Goal: Information Seeking & Learning: Check status

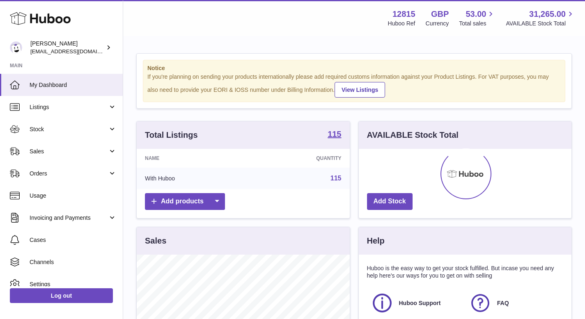
scroll to position [128, 213]
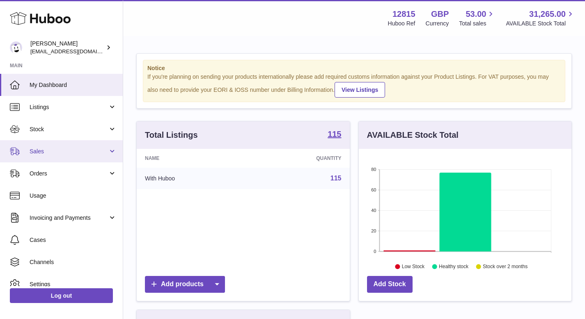
click at [63, 150] on span "Sales" at bounding box center [69, 152] width 78 height 8
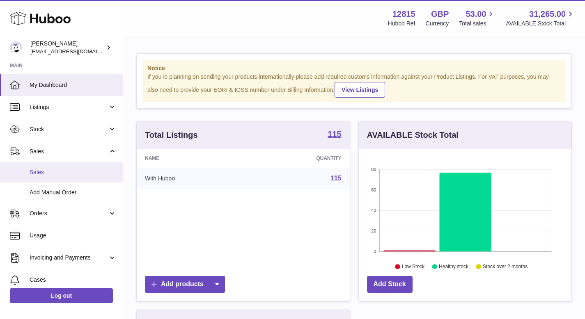
click at [49, 175] on span "Sales" at bounding box center [73, 173] width 87 height 8
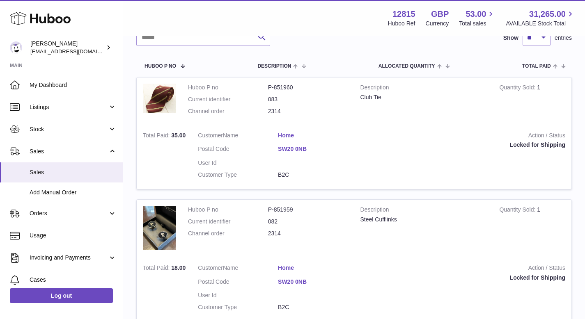
scroll to position [117, 0]
drag, startPoint x: 209, startPoint y: 161, endPoint x: 252, endPoint y: 161, distance: 43.1
click at [252, 161] on dt "User Id" at bounding box center [238, 163] width 80 height 8
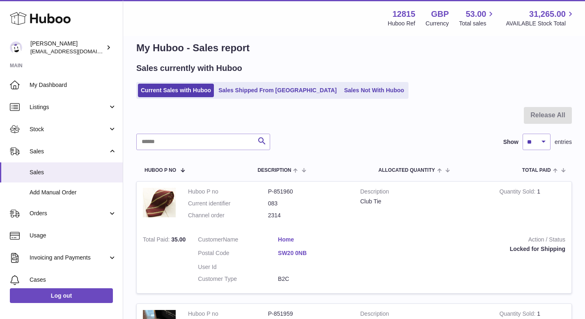
scroll to position [11, 0]
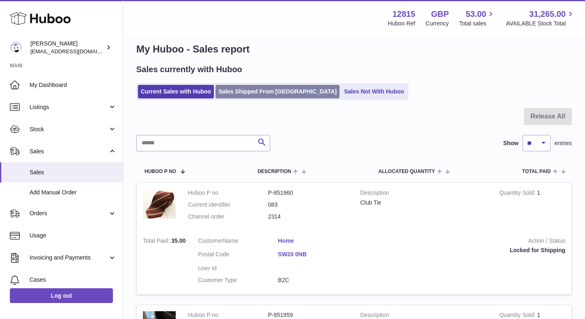
click at [245, 88] on link "Sales Shipped From Huboo" at bounding box center [277, 92] width 124 height 14
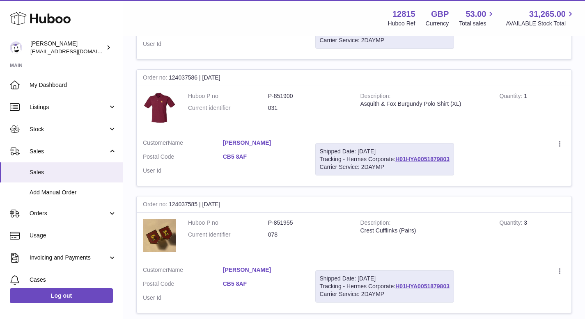
scroll to position [562, 0]
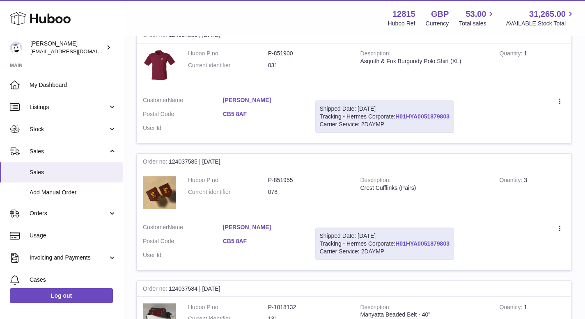
click at [436, 243] on link "H01HYA0051879803" at bounding box center [422, 244] width 54 height 7
drag, startPoint x: 222, startPoint y: 237, endPoint x: 251, endPoint y: 238, distance: 29.2
click at [251, 238] on dl "Customer Name Tom Petty Postal Code CB5 8AF User Id" at bounding box center [223, 244] width 160 height 40
copy dl "CB5 8AF"
click at [298, 194] on dd "078" at bounding box center [308, 192] width 80 height 8
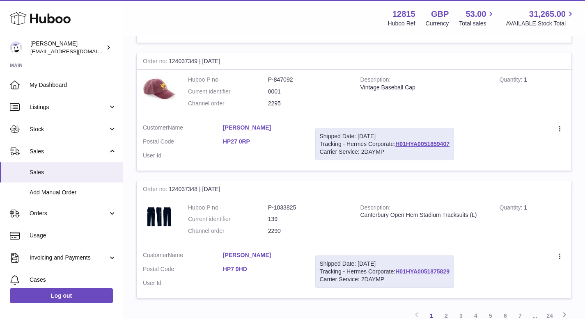
scroll to position [1251, 0]
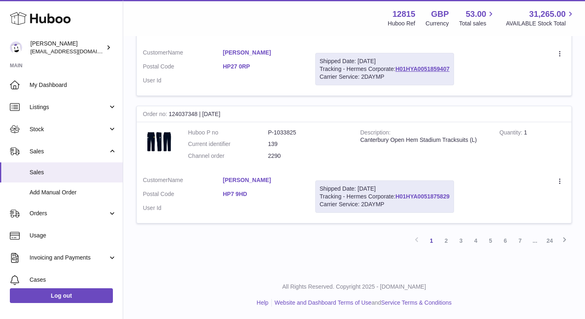
click at [413, 196] on link "H01HYA0051875829" at bounding box center [422, 196] width 54 height 7
drag, startPoint x: 400, startPoint y: 190, endPoint x: 452, endPoint y: 199, distance: 52.4
click at [452, 199] on div "Shipped Date: 4th Sep 2025 Tracking - Hermes Corporate: H01HYA0051875829 Carrie…" at bounding box center [384, 197] width 139 height 32
click at [467, 199] on td "Create a ticket Duplicate Order" at bounding box center [515, 196] width 111 height 53
drag, startPoint x: 454, startPoint y: 197, endPoint x: 397, endPoint y: 197, distance: 57.9
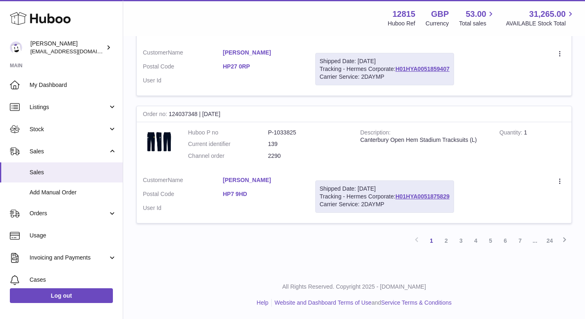
click at [397, 197] on div "Shipped Date: 4th Sep 2025 Tracking - Hermes Corporate: H01HYA0051875829 Carrie…" at bounding box center [384, 197] width 139 height 32
copy link "H01HYA0051875829"
click at [445, 245] on link "2" at bounding box center [446, 241] width 15 height 15
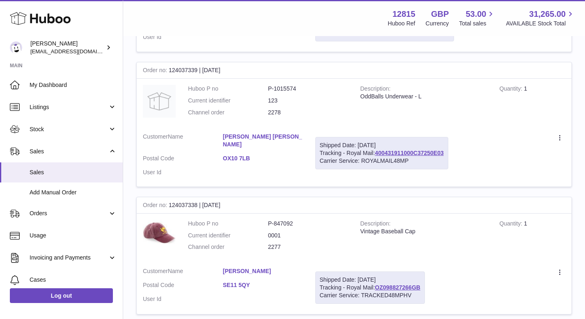
scroll to position [1275, 0]
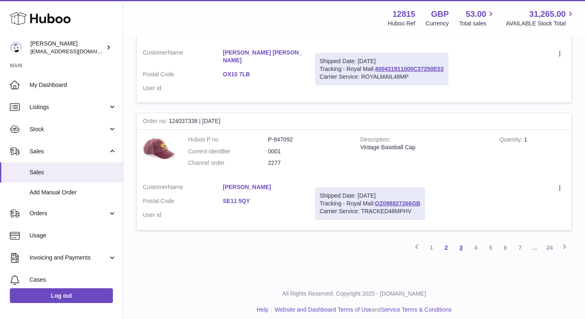
click at [458, 241] on link "3" at bounding box center [461, 248] width 15 height 15
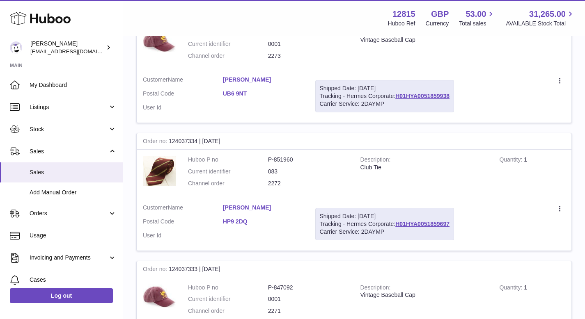
scroll to position [358, 0]
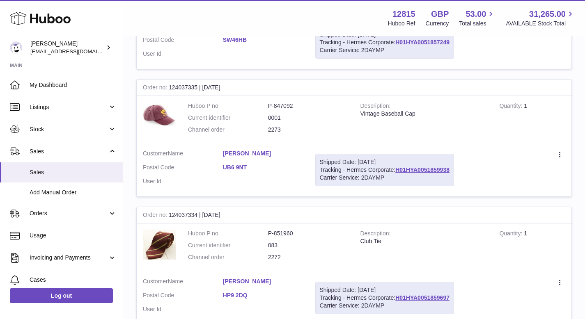
drag, startPoint x: 397, startPoint y: 170, endPoint x: 454, endPoint y: 169, distance: 57.9
click at [454, 169] on div "Shipped Date: 4th Sep 2025 Tracking - Hermes Corporate: H01HYA0051859938 Carrie…" at bounding box center [384, 170] width 139 height 32
copy link "H01HYA0051859938"
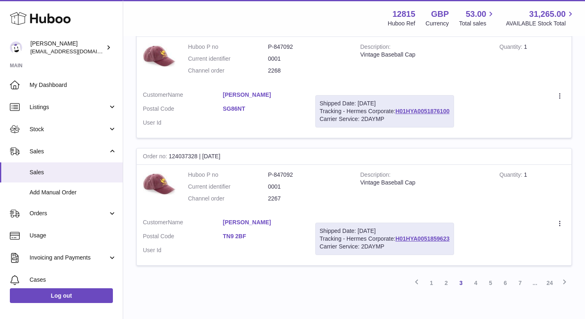
scroll to position [1249, 0]
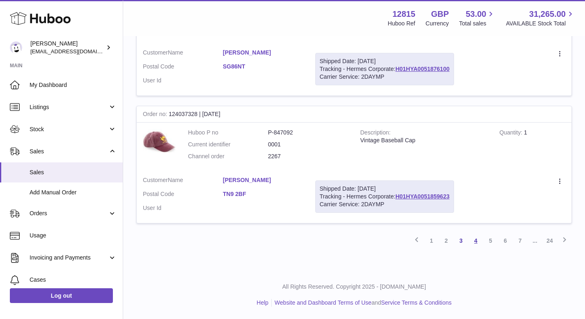
click at [477, 240] on link "4" at bounding box center [475, 241] width 15 height 15
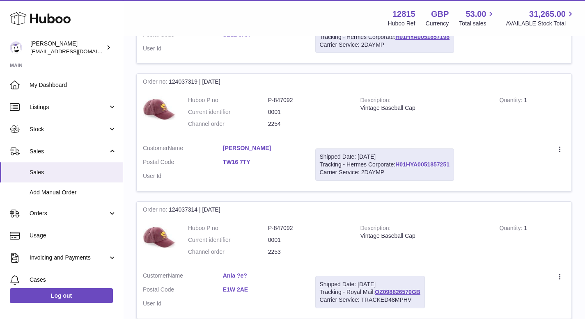
scroll to position [1249, 0]
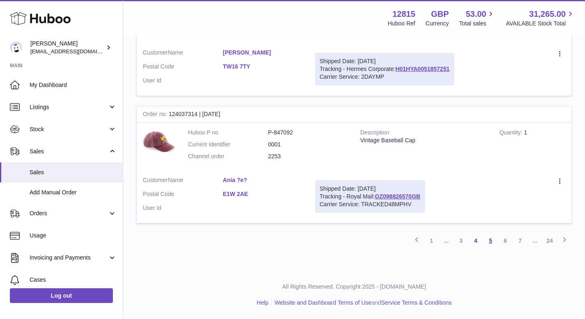
click at [492, 244] on link "5" at bounding box center [490, 241] width 15 height 15
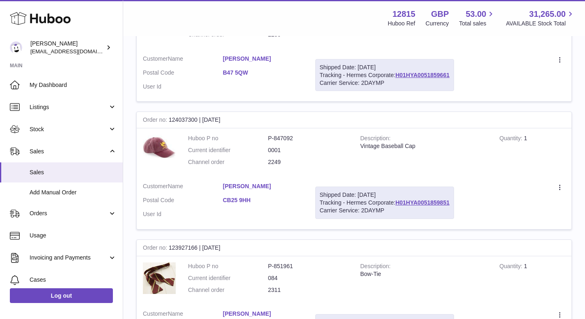
scroll to position [198, 0]
click at [431, 203] on link "H01HYA0051859851" at bounding box center [422, 202] width 54 height 7
drag, startPoint x: 396, startPoint y: 200, endPoint x: 453, endPoint y: 203, distance: 57.1
click at [453, 203] on div "Shipped Date: 4th Sep 2025 Tracking - Hermes Corporate: H01HYA0051859851 Carrie…" at bounding box center [384, 202] width 139 height 32
copy link "H01HYA0051859851"
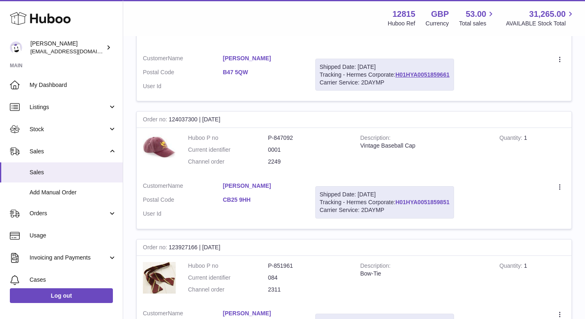
click at [414, 201] on link "H01HYA0051859851" at bounding box center [422, 202] width 54 height 7
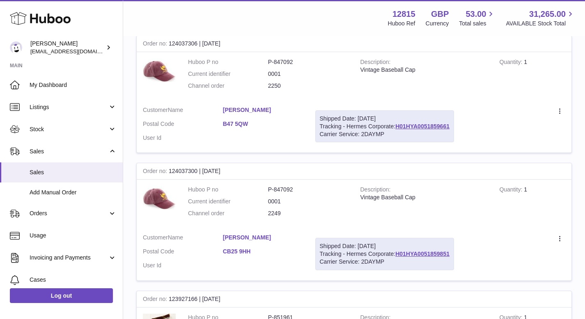
scroll to position [87, 0]
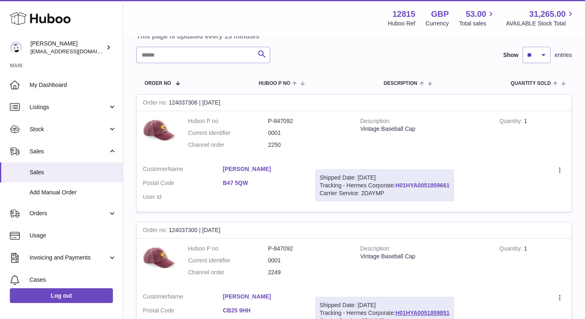
click at [398, 185] on link "H01HYA0051859661" at bounding box center [422, 185] width 54 height 7
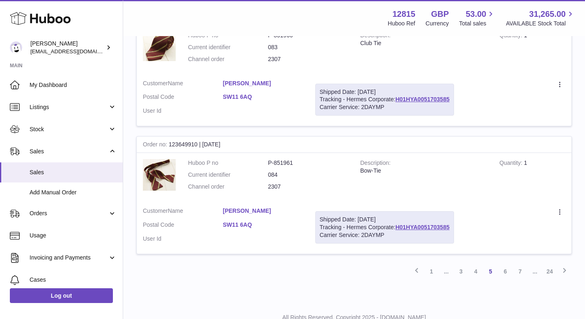
scroll to position [1226, 0]
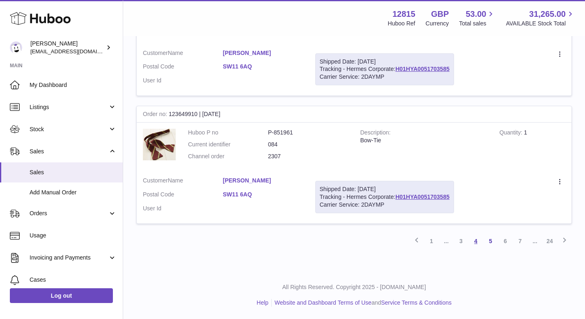
click at [479, 242] on link "4" at bounding box center [475, 241] width 15 height 15
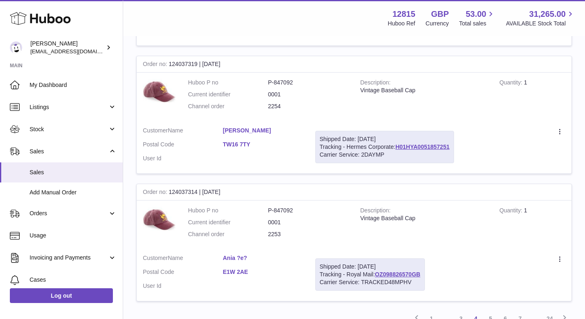
scroll to position [1249, 0]
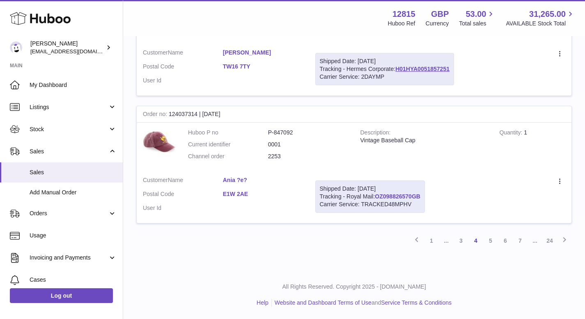
click at [398, 194] on link "OZ098826570GB" at bounding box center [398, 196] width 46 height 7
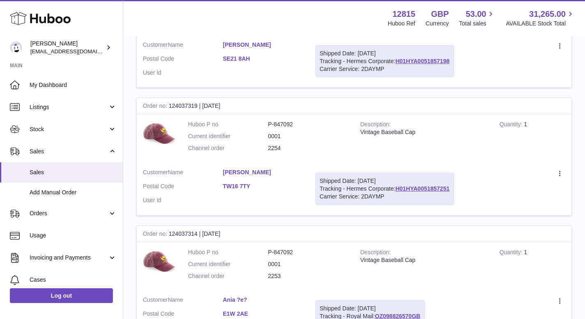
scroll to position [1121, 0]
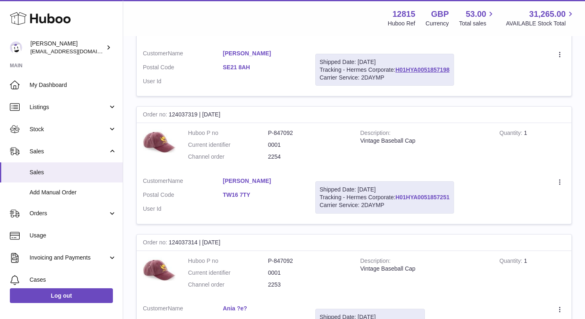
click at [415, 196] on link "H01HYA0051857251" at bounding box center [422, 197] width 54 height 7
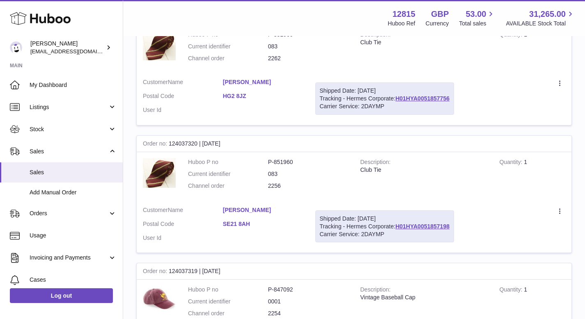
scroll to position [963, 0]
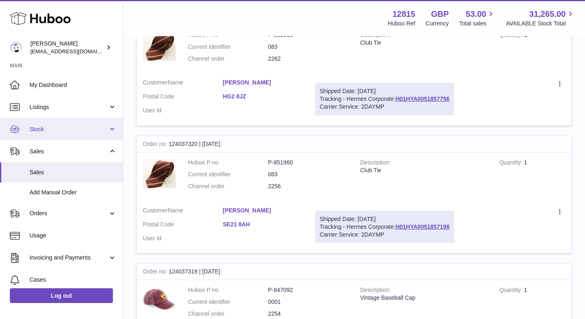
click at [40, 129] on span "Stock" at bounding box center [69, 130] width 78 height 8
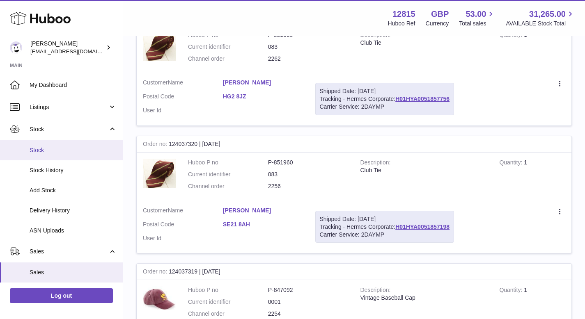
click at [63, 150] on span "Stock" at bounding box center [73, 151] width 87 height 8
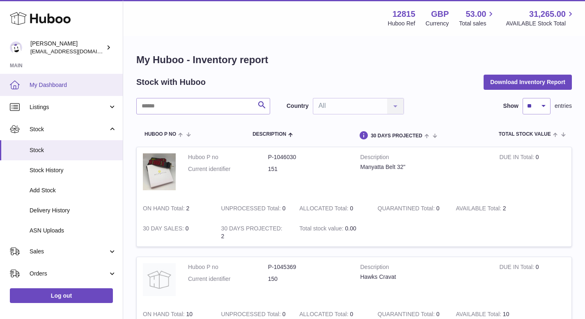
click at [50, 86] on span "My Dashboard" at bounding box center [73, 85] width 87 height 8
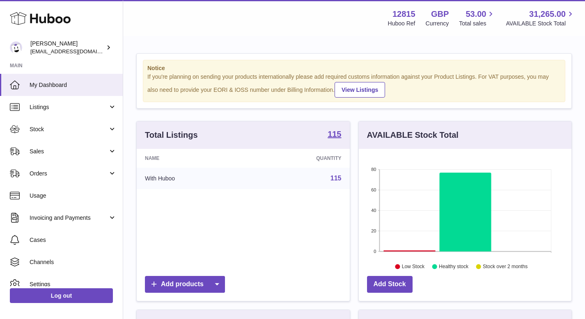
scroll to position [128, 213]
click at [392, 252] on icon "80 60 40 20 0 Low Stock Healthy stock Stock over 2 months" at bounding box center [465, 210] width 213 height 123
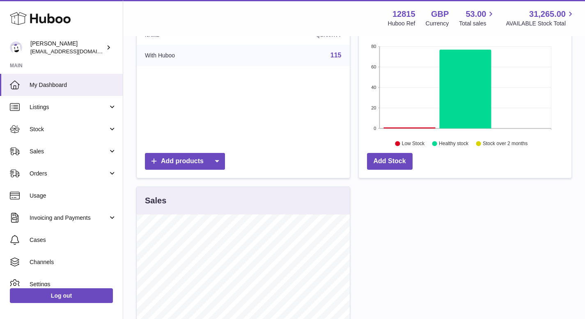
scroll to position [124, 0]
click at [375, 148] on icon "80 60 40 20 0 Low Stock Healthy stock Stock over 2 months" at bounding box center [465, 86] width 213 height 123
click at [374, 155] on link "Add Stock" at bounding box center [390, 161] width 46 height 17
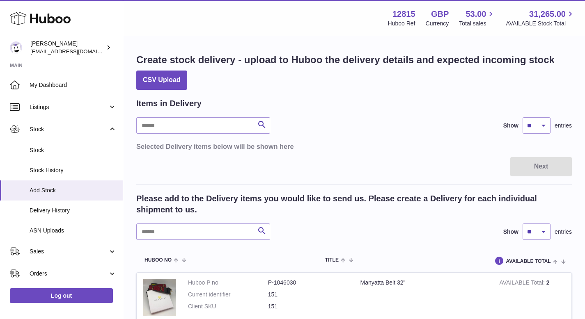
scroll to position [0, 0]
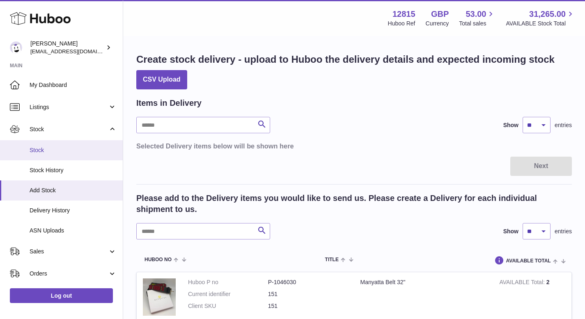
click at [58, 146] on link "Stock" at bounding box center [61, 150] width 123 height 20
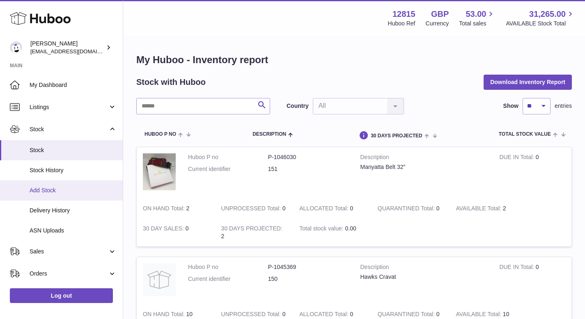
click at [77, 191] on span "Add Stock" at bounding box center [73, 191] width 87 height 8
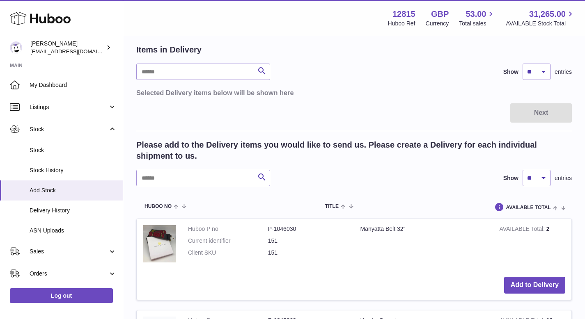
scroll to position [55, 0]
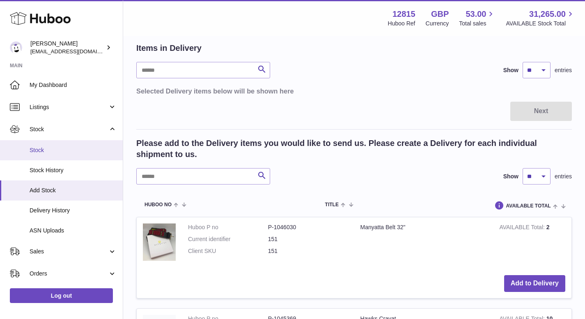
click at [54, 151] on span "Stock" at bounding box center [73, 151] width 87 height 8
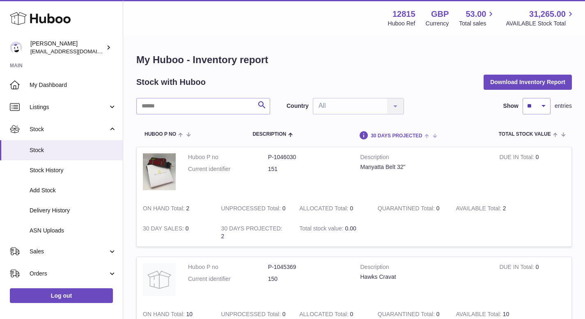
click at [426, 135] on span at bounding box center [428, 135] width 13 height 7
click at [435, 135] on span at bounding box center [428, 135] width 13 height 7
click at [402, 134] on span "30 DAYS PROJECTED" at bounding box center [397, 135] width 52 height 5
click at [400, 136] on span "30 DAYS PROJECTED" at bounding box center [397, 135] width 52 height 5
click at [548, 134] on span "Total stock value" at bounding box center [525, 134] width 52 height 5
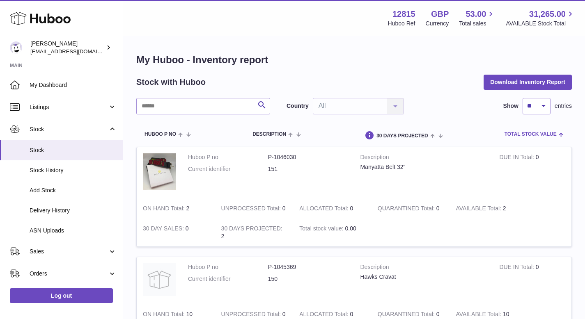
click at [552, 132] on span "Total stock value" at bounding box center [530, 134] width 52 height 5
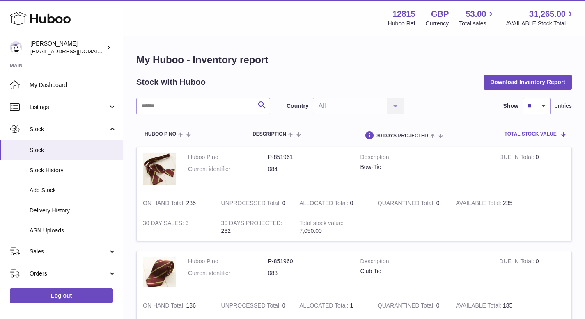
click at [552, 132] on span "Total stock value" at bounding box center [530, 134] width 52 height 5
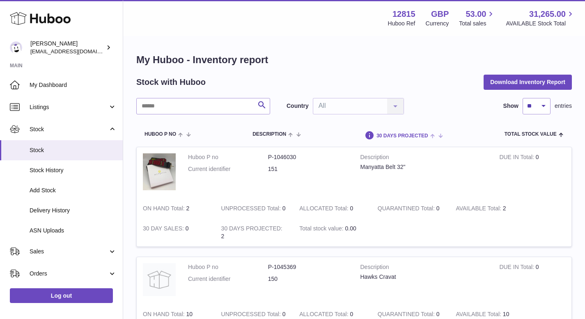
click at [429, 136] on span at bounding box center [434, 135] width 13 height 7
click at [436, 136] on span at bounding box center [434, 135] width 13 height 7
click at [441, 134] on span at bounding box center [434, 135] width 13 height 7
click at [221, 103] on input "text" at bounding box center [203, 106] width 134 height 16
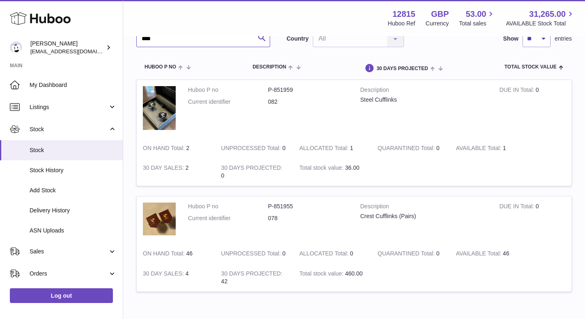
scroll to position [68, 0]
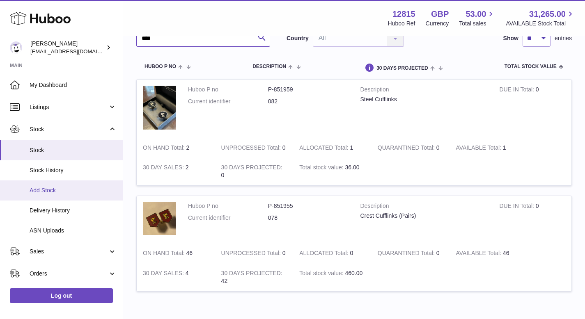
type input "****"
click at [57, 186] on link "Add Stock" at bounding box center [61, 191] width 123 height 20
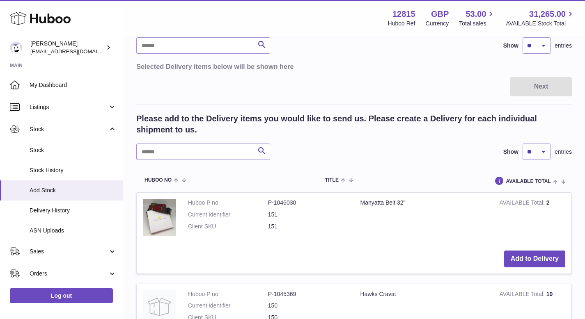
scroll to position [80, 0]
click at [559, 183] on span at bounding box center [557, 181] width 13 height 7
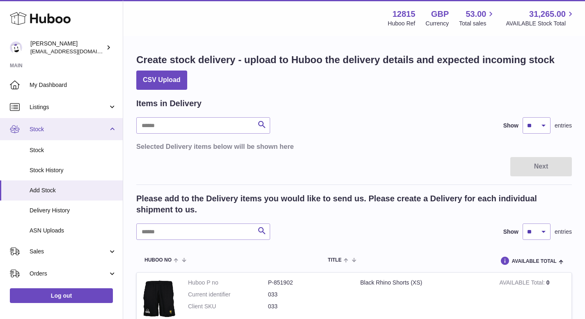
click at [46, 122] on link "Stock" at bounding box center [61, 129] width 123 height 22
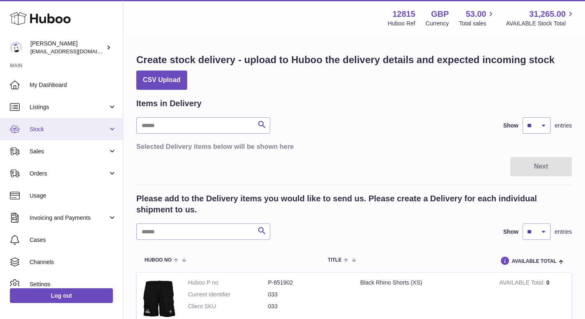
click at [46, 122] on link "Stock" at bounding box center [61, 129] width 123 height 22
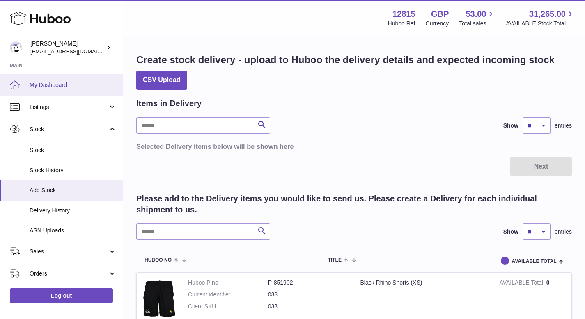
click at [50, 84] on span "My Dashboard" at bounding box center [73, 85] width 87 height 8
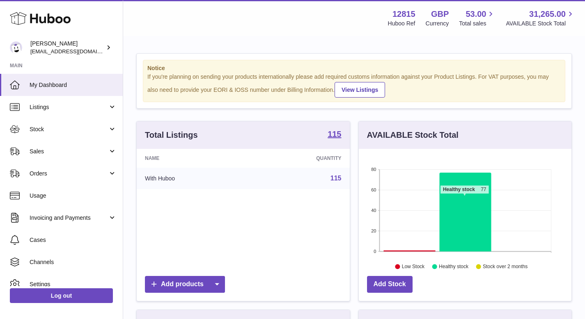
scroll to position [128, 213]
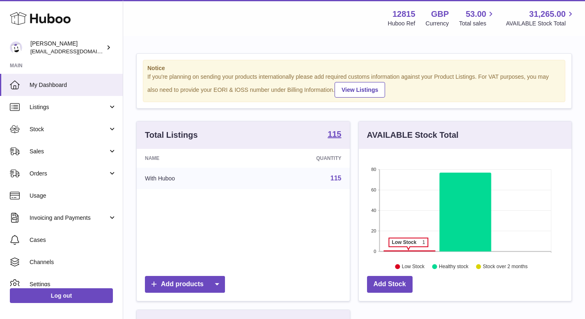
click at [408, 251] on icon at bounding box center [409, 251] width 52 height 1
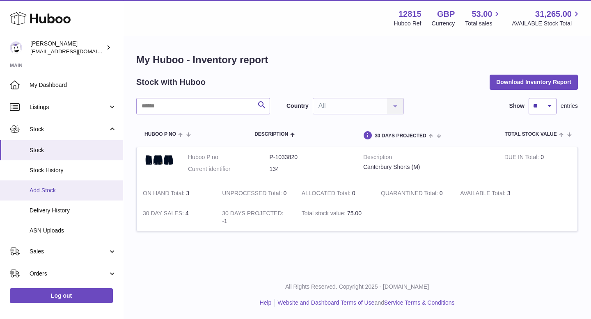
click at [73, 186] on link "Add Stock" at bounding box center [61, 191] width 123 height 20
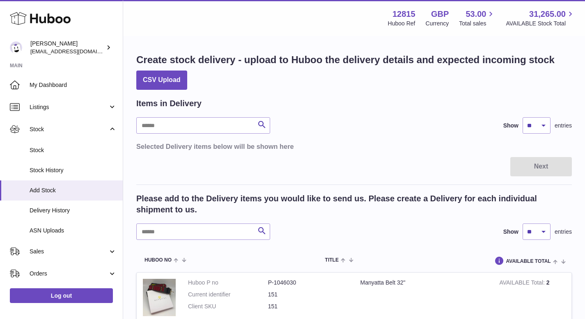
click at [193, 137] on div "Items in Delivery Search Show ** ** ** *** entries Selected Delivery items belo…" at bounding box center [354, 124] width 436 height 53
click at [192, 127] on input "text" at bounding box center [203, 125] width 134 height 16
click at [182, 228] on input "text" at bounding box center [203, 232] width 134 height 16
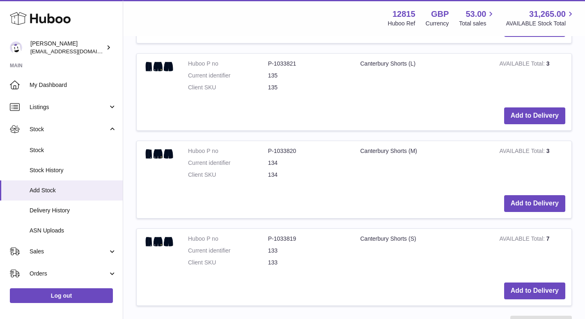
scroll to position [722, 0]
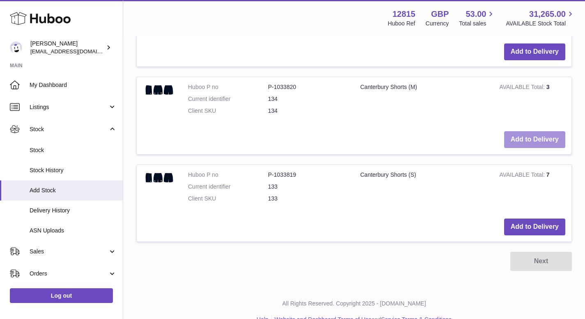
type input "**********"
click at [525, 137] on button "Add to Delivery" at bounding box center [534, 139] width 61 height 17
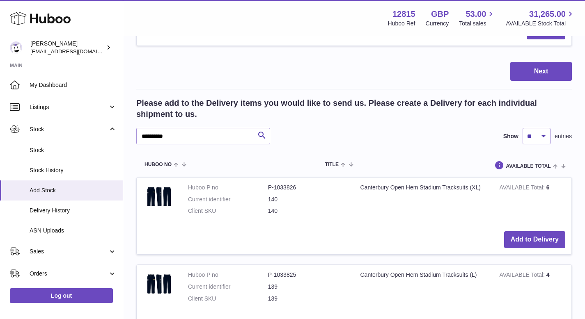
scroll to position [0, 0]
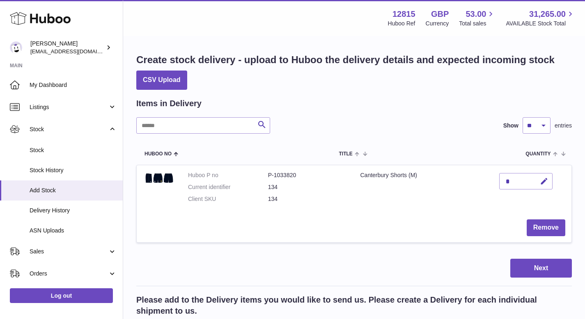
click at [528, 181] on div "*" at bounding box center [525, 181] width 53 height 16
click at [548, 184] on icon "button" at bounding box center [544, 181] width 9 height 9
type input "*"
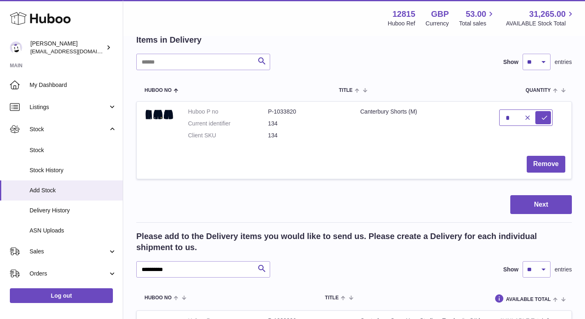
scroll to position [40, 0]
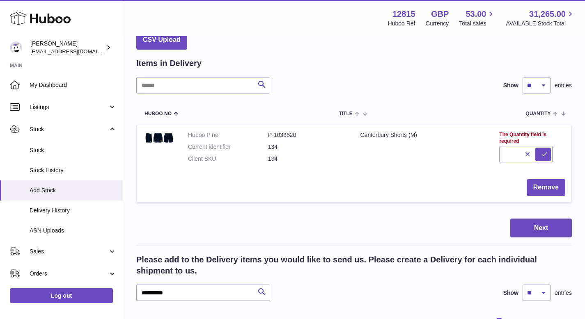
click at [424, 88] on div "Search Show ** ** ** *** entries" at bounding box center [354, 85] width 436 height 16
click at [546, 184] on button "Remove" at bounding box center [546, 187] width 39 height 17
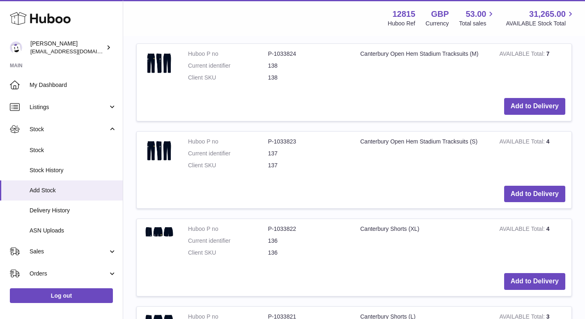
scroll to position [406, 0]
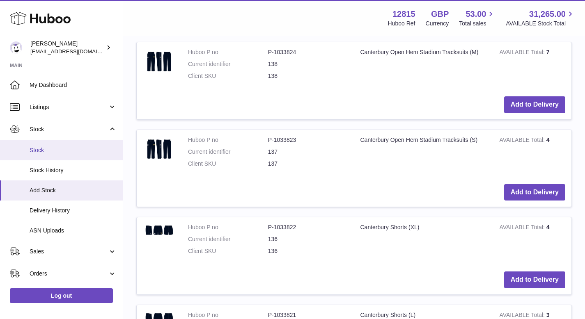
click at [58, 154] on span "Stock" at bounding box center [73, 151] width 87 height 8
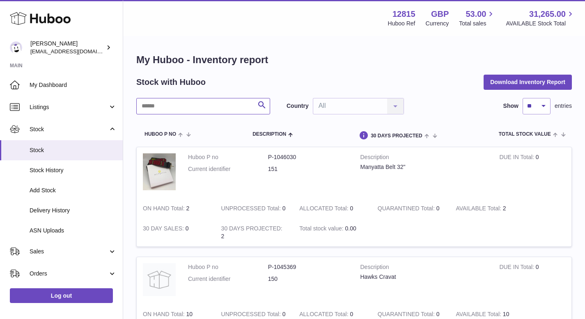
click at [174, 107] on input "text" at bounding box center [203, 106] width 134 height 16
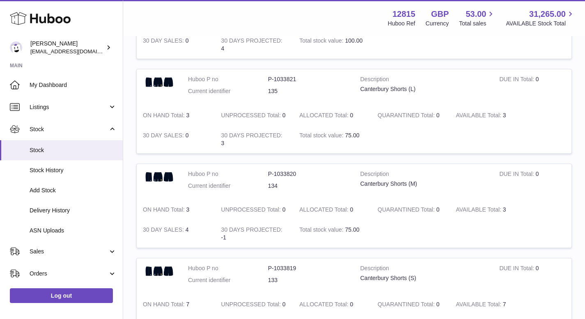
scroll to position [562, 0]
type input "**********"
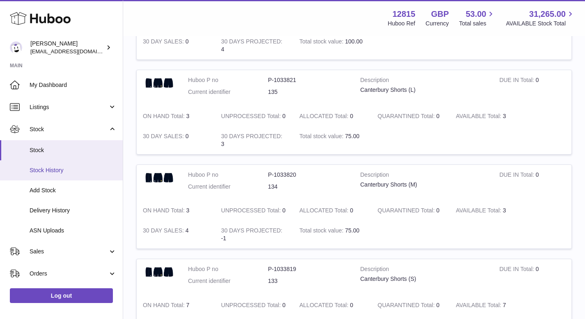
click at [66, 167] on span "Stock History" at bounding box center [73, 171] width 87 height 8
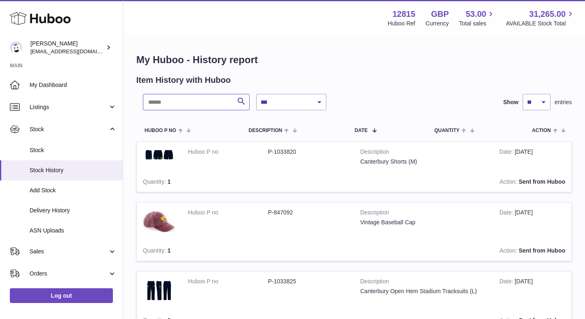
click at [204, 105] on input "text" at bounding box center [196, 102] width 107 height 16
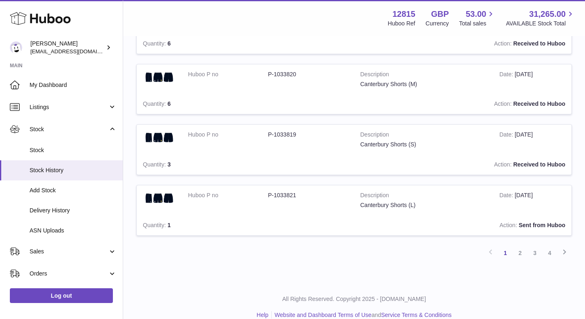
scroll to position [541, 0]
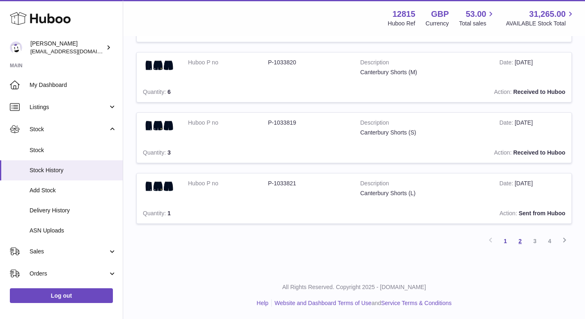
type input "**********"
click at [520, 241] on link "2" at bounding box center [520, 241] width 15 height 15
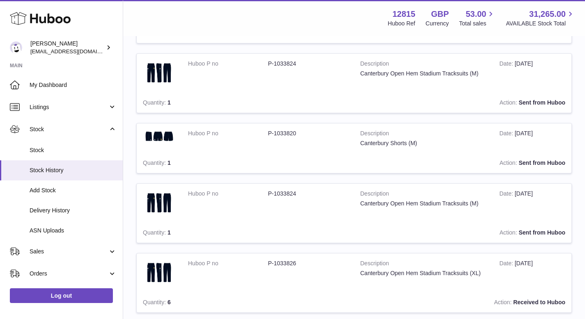
scroll to position [560, 0]
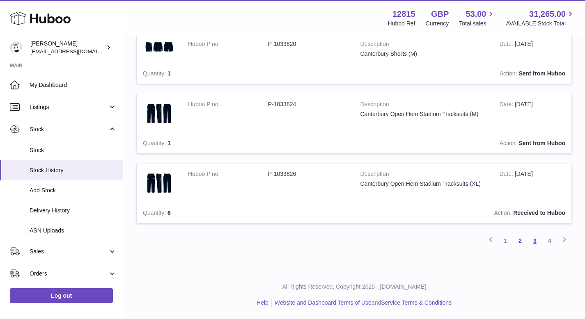
click at [536, 245] on link "3" at bounding box center [534, 241] width 15 height 15
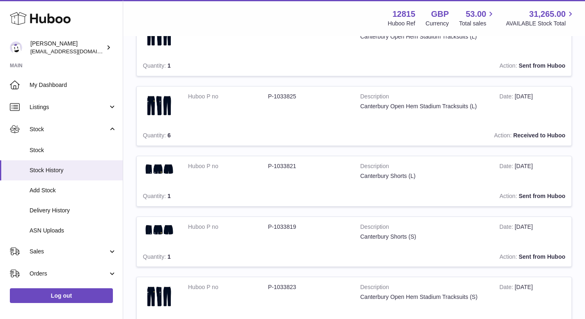
scroll to position [125, 0]
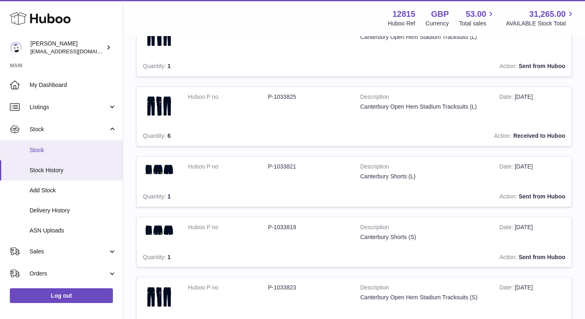
click at [47, 148] on span "Stock" at bounding box center [73, 151] width 87 height 8
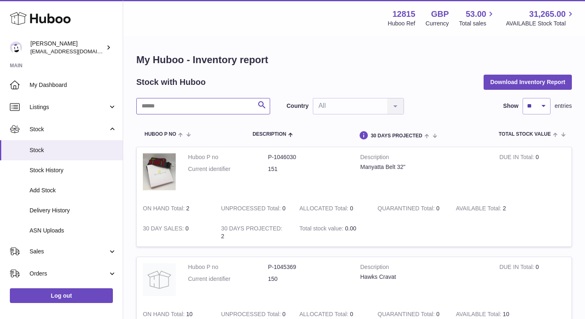
click at [213, 103] on input "text" at bounding box center [203, 106] width 134 height 16
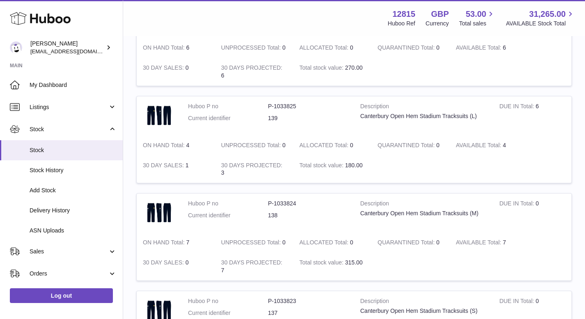
scroll to position [149, 0]
type input "**********"
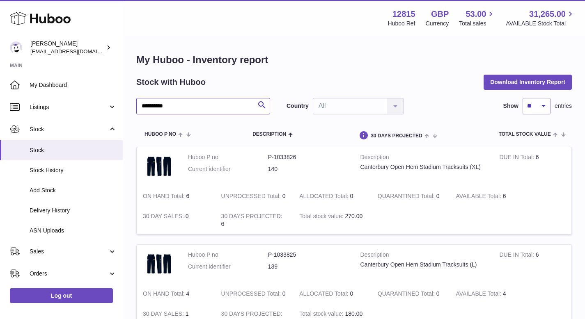
click at [163, 110] on input "**********" at bounding box center [203, 106] width 134 height 16
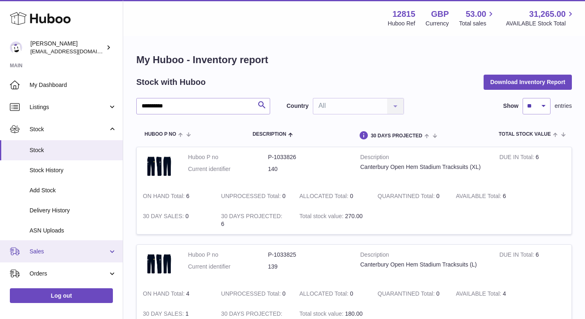
click at [49, 250] on span "Sales" at bounding box center [69, 252] width 78 height 8
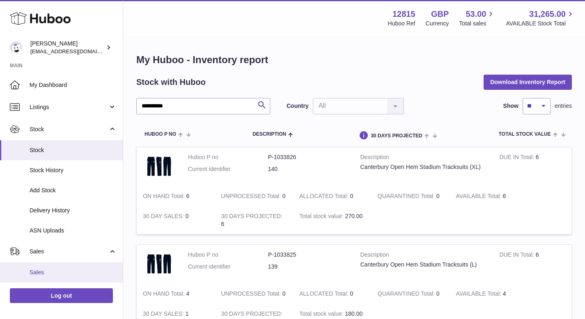
click at [57, 270] on span "Sales" at bounding box center [73, 273] width 87 height 8
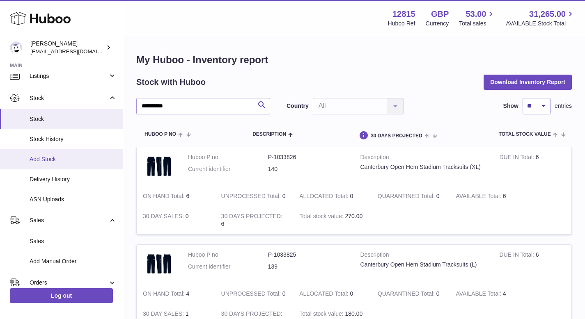
scroll to position [39, 0]
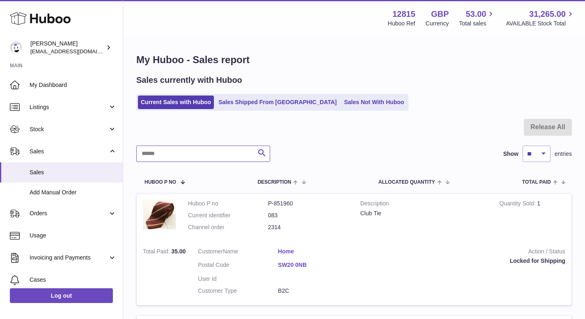
click at [179, 153] on input "text" at bounding box center [203, 154] width 134 height 16
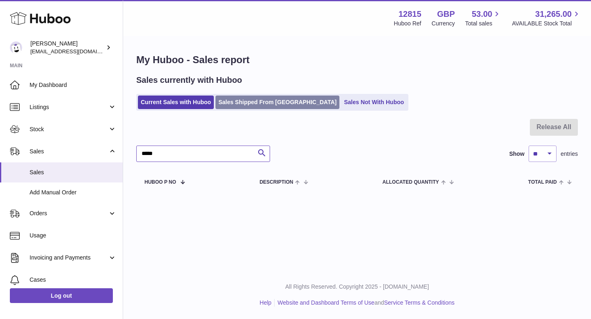
type input "*****"
click at [261, 100] on link "Sales Shipped From Huboo" at bounding box center [277, 103] width 124 height 14
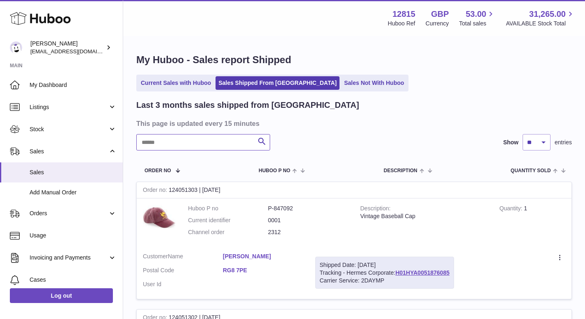
click at [190, 146] on input "text" at bounding box center [203, 142] width 134 height 16
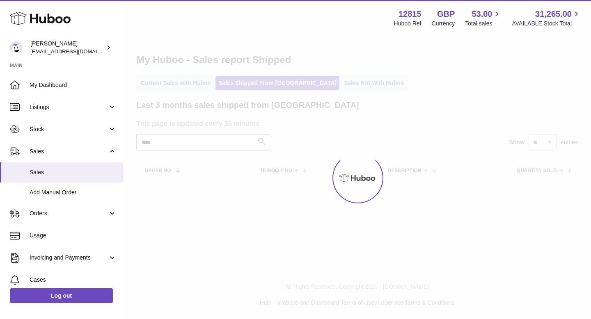
type input "****"
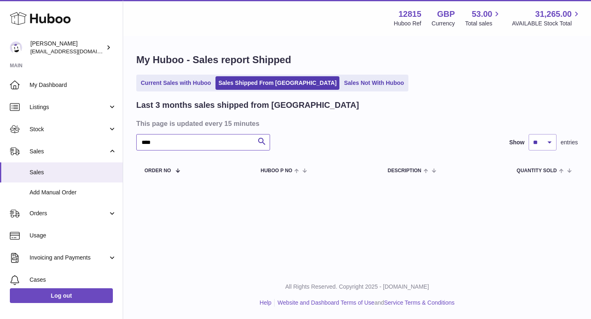
click at [144, 142] on input "****" at bounding box center [203, 142] width 134 height 16
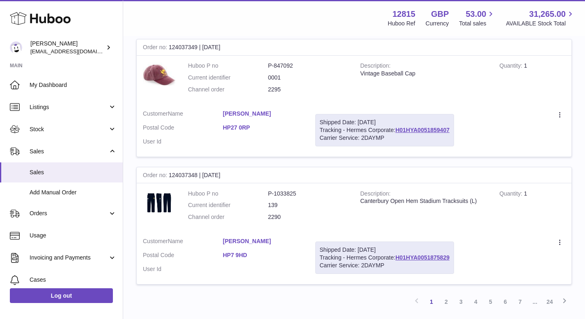
scroll to position [1251, 0]
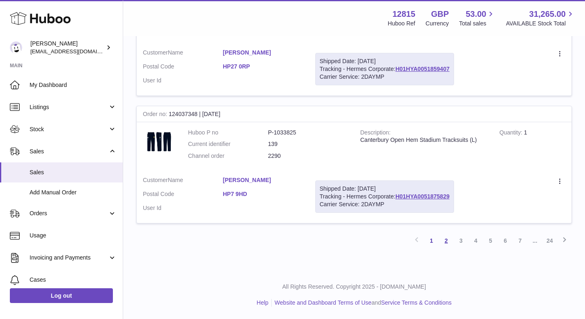
click at [447, 242] on link "2" at bounding box center [446, 241] width 15 height 15
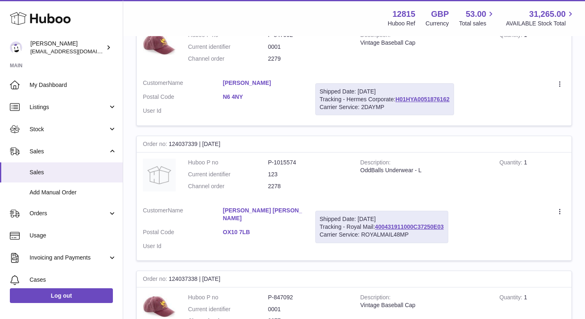
scroll to position [1275, 0]
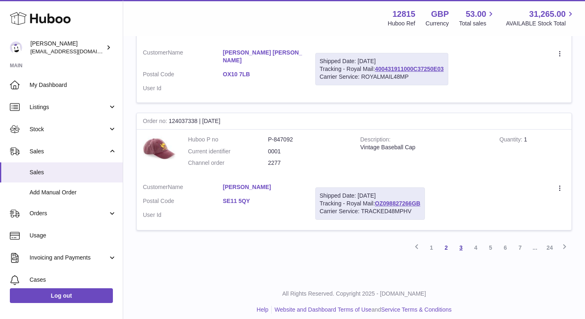
click at [458, 242] on link "3" at bounding box center [461, 248] width 15 height 15
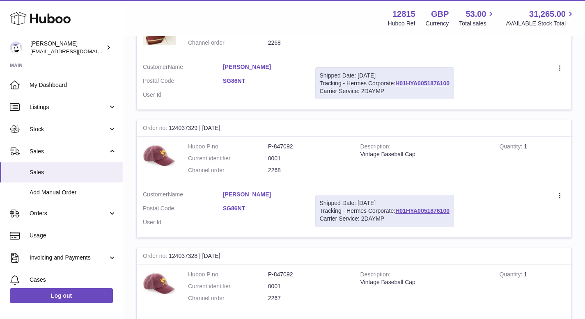
scroll to position [1249, 0]
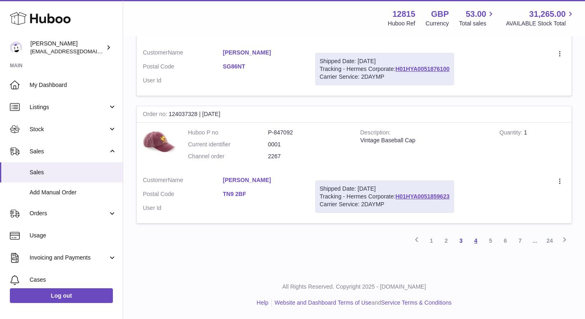
click at [474, 242] on link "4" at bounding box center [475, 241] width 15 height 15
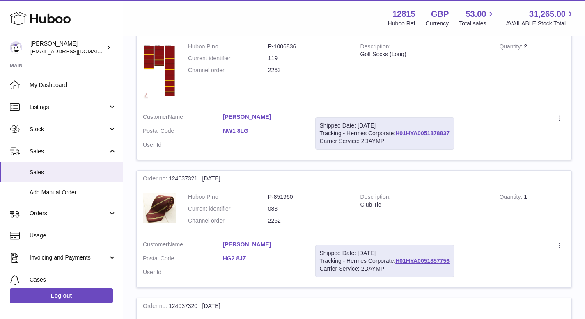
scroll to position [802, 0]
click at [415, 134] on link "H01HYA0051878837" at bounding box center [422, 133] width 54 height 7
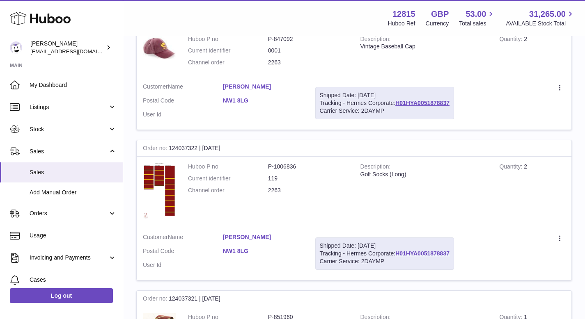
scroll to position [676, 0]
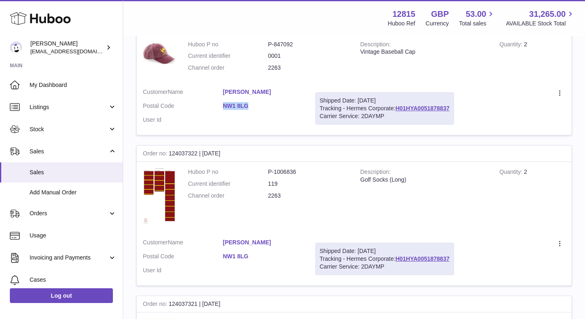
drag, startPoint x: 222, startPoint y: 106, endPoint x: 255, endPoint y: 106, distance: 33.7
click at [255, 106] on dl "Customer Name Frank Walding Postal Code NW1 8LG User Id" at bounding box center [223, 108] width 160 height 40
copy dl "NW1 8LG"
